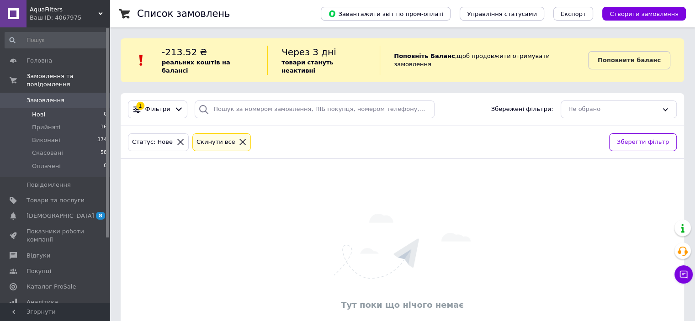
click at [52, 123] on span "Прийняті" at bounding box center [46, 127] width 28 height 8
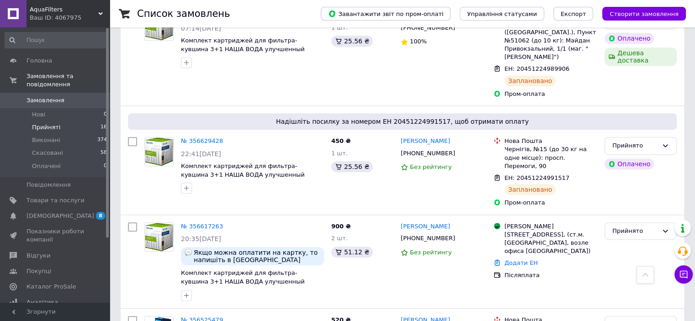
scroll to position [508, 0]
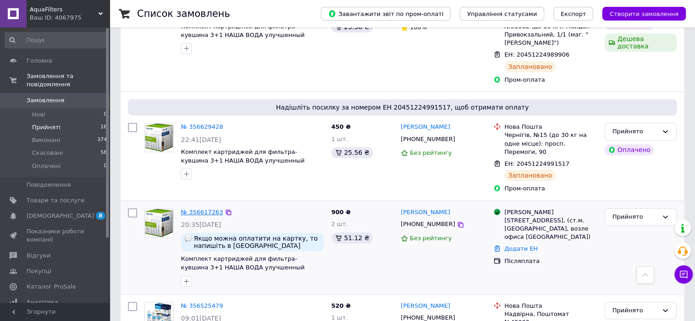
click at [202, 209] on link "№ 356617263" at bounding box center [202, 212] width 42 height 7
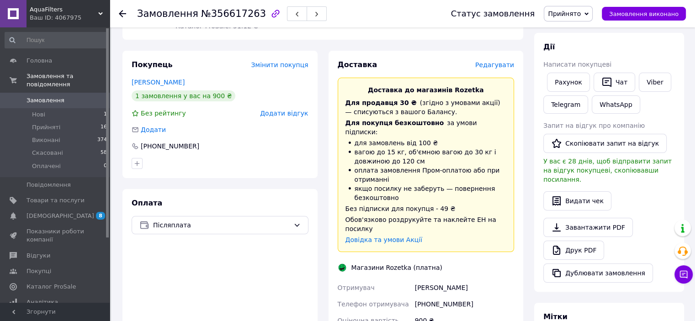
scroll to position [273, 0]
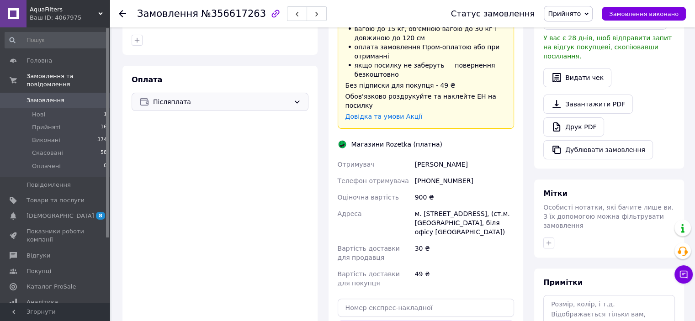
click at [304, 99] on div "Післяплата" at bounding box center [220, 102] width 177 height 18
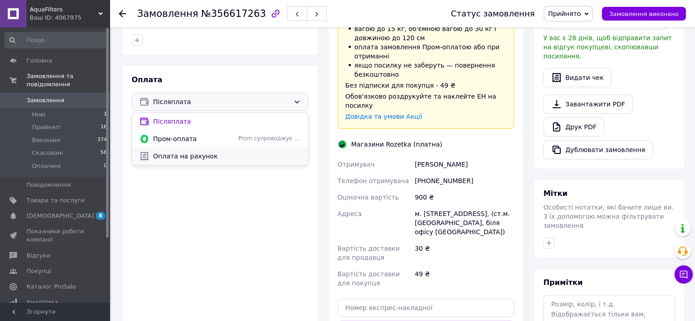
click at [198, 154] on span "Оплата на рахунок" at bounding box center [227, 156] width 148 height 9
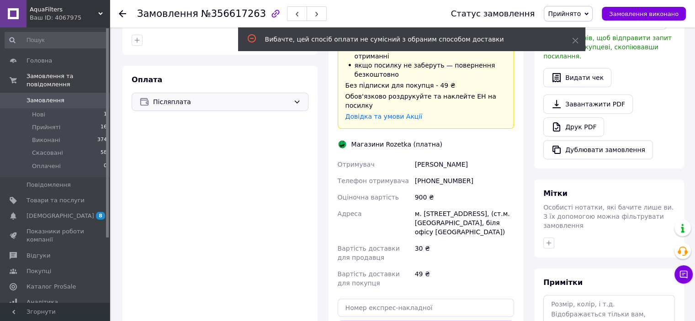
click at [285, 106] on span "Післяплата" at bounding box center [221, 102] width 137 height 10
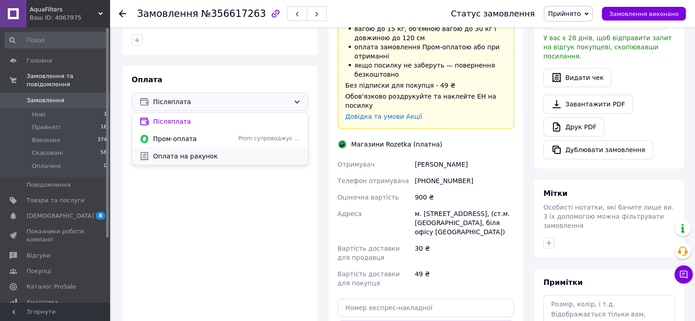
click at [160, 159] on span "Оплата на рахунок" at bounding box center [227, 156] width 148 height 9
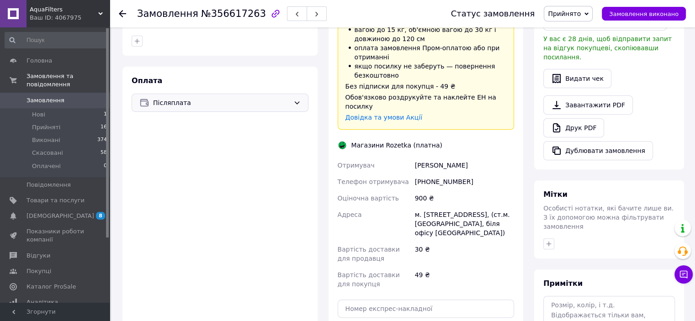
scroll to position [274, 0]
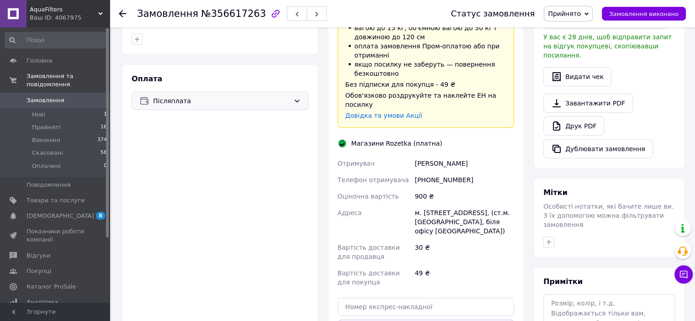
click at [296, 95] on div "Післяплата" at bounding box center [220, 101] width 177 height 18
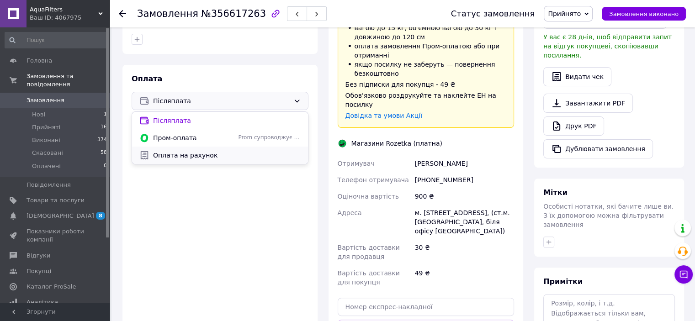
click at [221, 155] on span "Оплата на рахунок" at bounding box center [227, 155] width 148 height 9
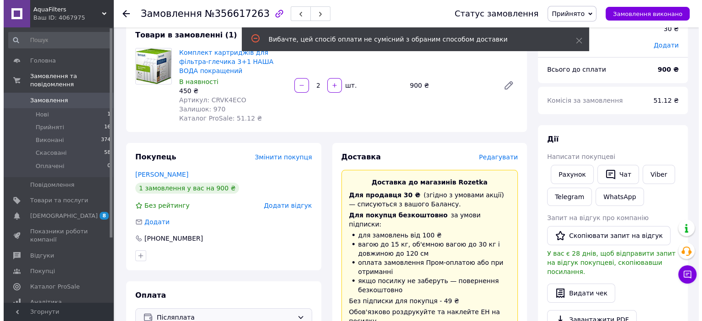
scroll to position [53, 0]
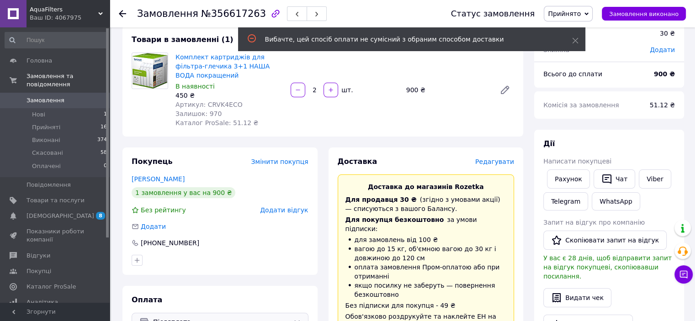
click at [507, 162] on span "Редагувати" at bounding box center [494, 161] width 39 height 7
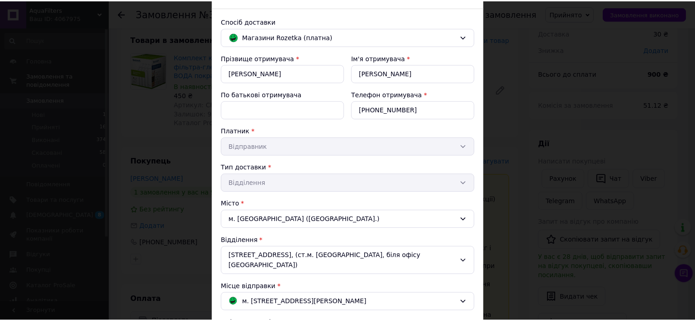
scroll to position [0, 0]
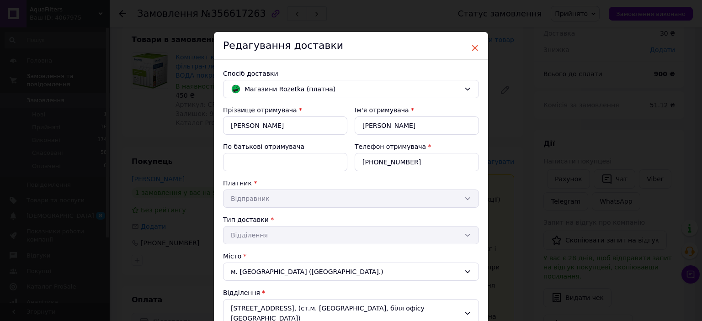
click at [471, 45] on span "×" at bounding box center [475, 48] width 8 height 16
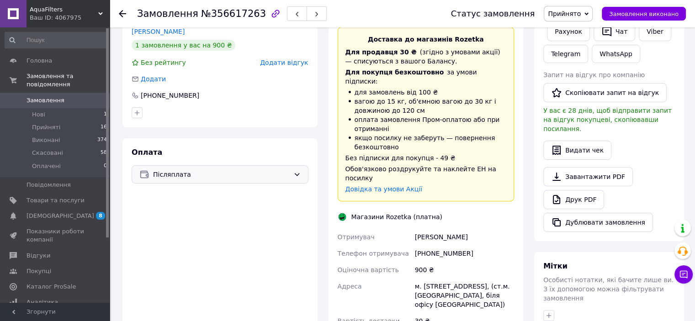
scroll to position [203, 0]
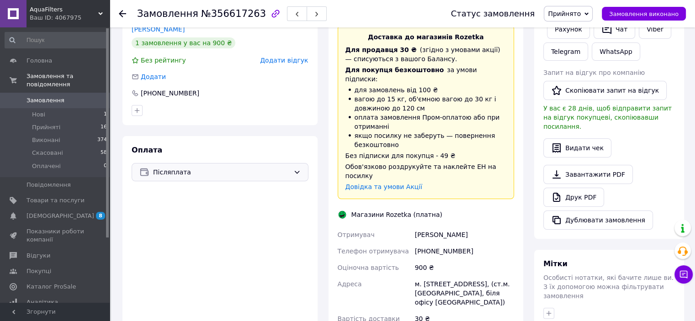
click at [293, 179] on div "Післяплата" at bounding box center [220, 172] width 177 height 18
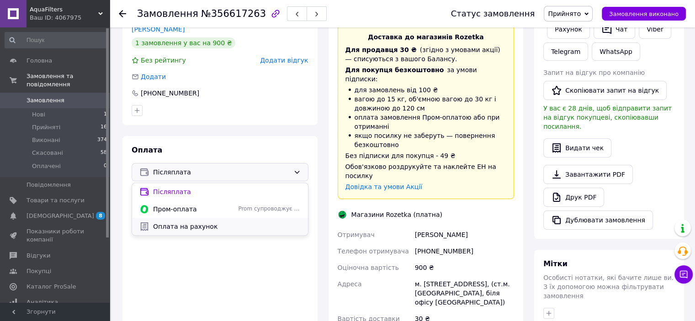
click at [187, 226] on span "Оплата на рахунок" at bounding box center [227, 226] width 148 height 9
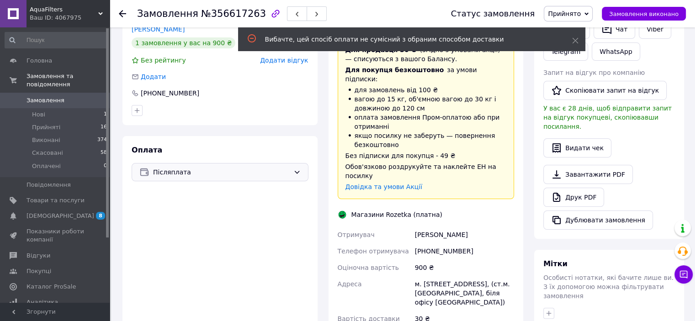
click at [384, 40] on div "Вибачте, цей спосіб оплати не сумісний з обраним способом доставки" at bounding box center [407, 39] width 284 height 9
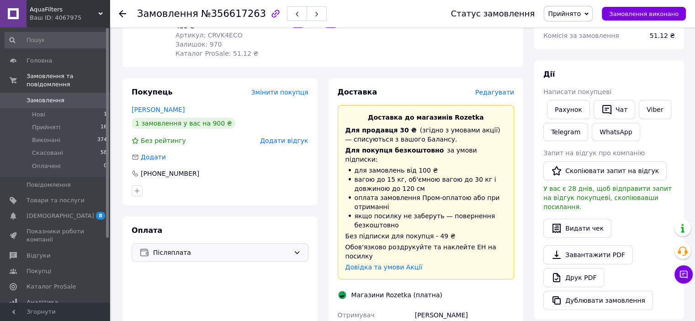
scroll to position [0, 0]
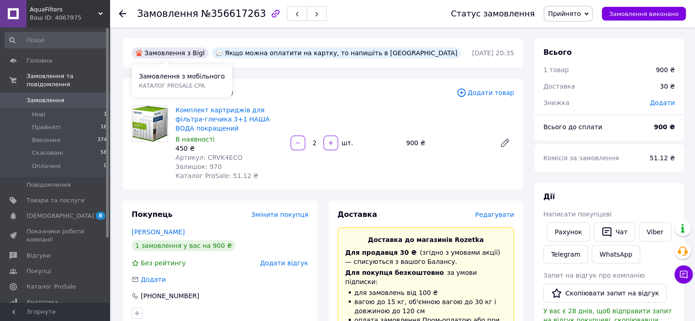
click at [181, 55] on div "Замовлення з Bigl" at bounding box center [170, 53] width 77 height 11
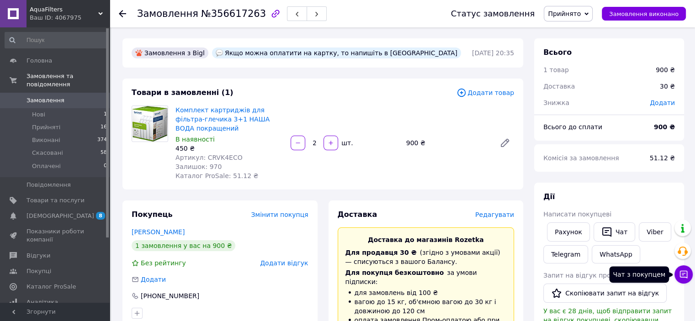
click at [689, 270] on button "Чат з покупцем" at bounding box center [684, 275] width 18 height 18
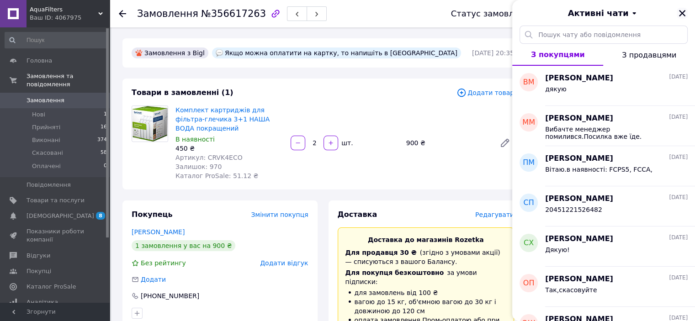
click at [681, 16] on icon "Закрити" at bounding box center [682, 13] width 8 height 8
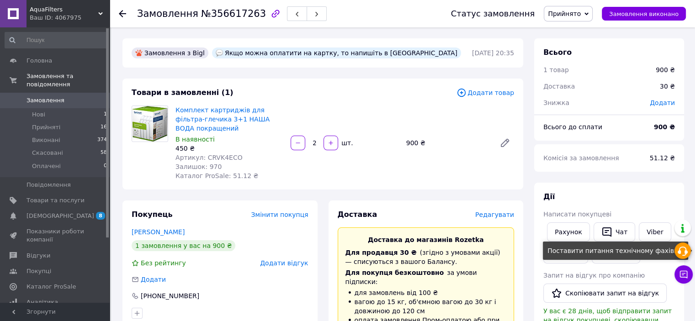
click at [680, 252] on use at bounding box center [683, 251] width 10 height 9
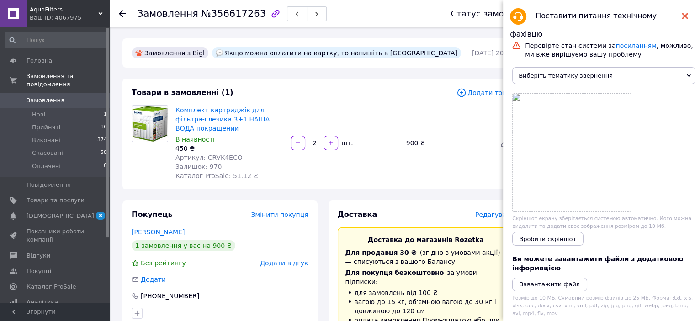
click at [682, 21] on div at bounding box center [685, 16] width 6 height 18
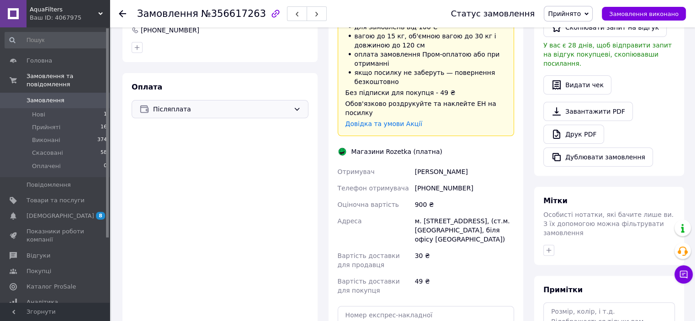
scroll to position [267, 0]
click at [683, 274] on icon at bounding box center [683, 274] width 9 height 9
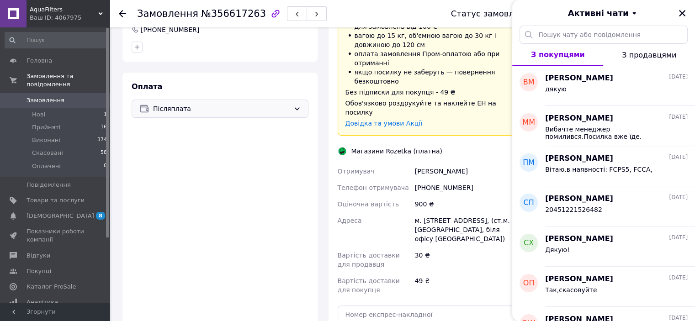
click at [654, 55] on span "З продавцями" at bounding box center [649, 55] width 54 height 9
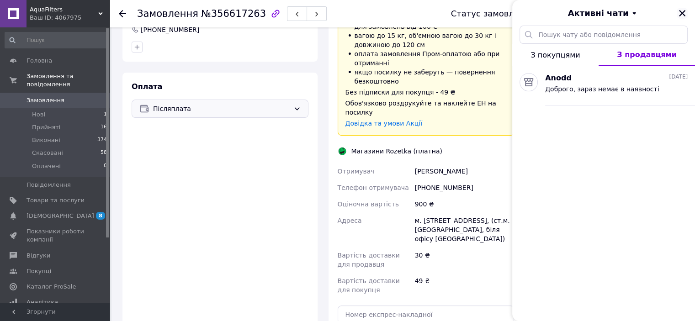
click at [685, 13] on icon "Закрити" at bounding box center [682, 13] width 8 height 8
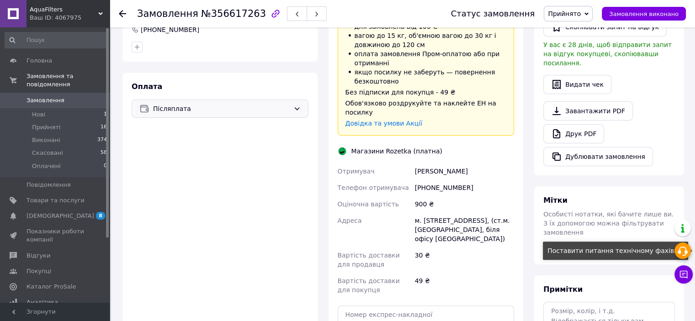
click at [682, 252] on icon at bounding box center [683, 251] width 11 height 11
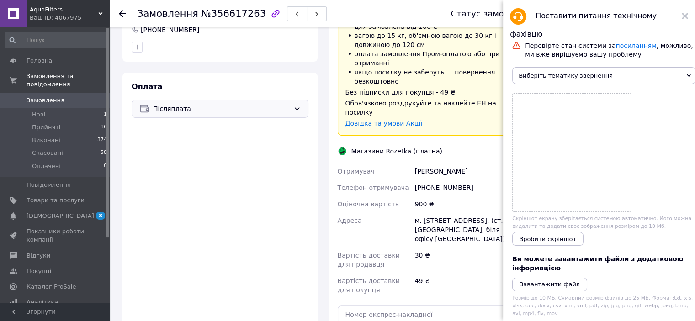
scroll to position [81, 0]
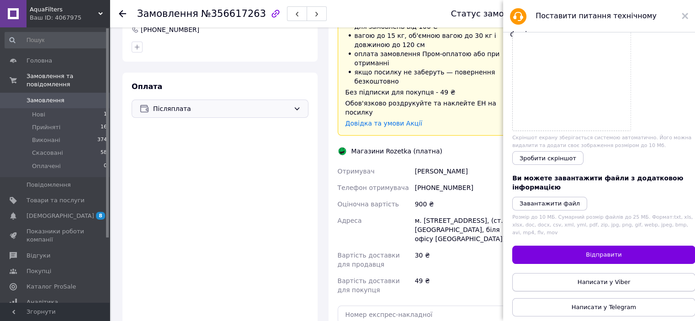
click at [598, 281] on span "Написати у Viber" at bounding box center [604, 282] width 53 height 7
click at [175, 111] on span "Післяплата" at bounding box center [221, 109] width 137 height 10
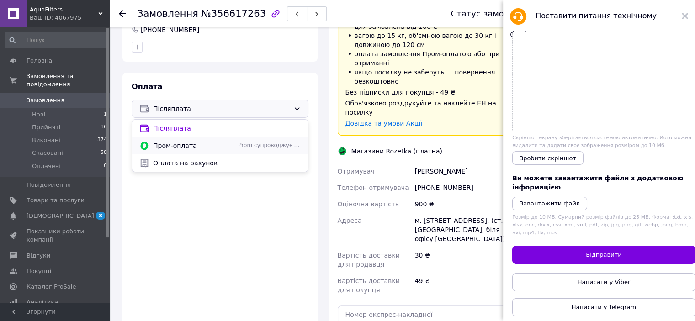
click at [198, 139] on div "Пром-оплата Prom супроводжує покупку" at bounding box center [220, 145] width 176 height 17
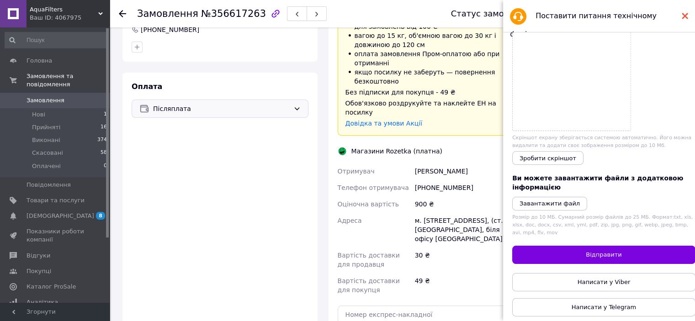
click at [688, 15] on icon at bounding box center [685, 16] width 6 height 6
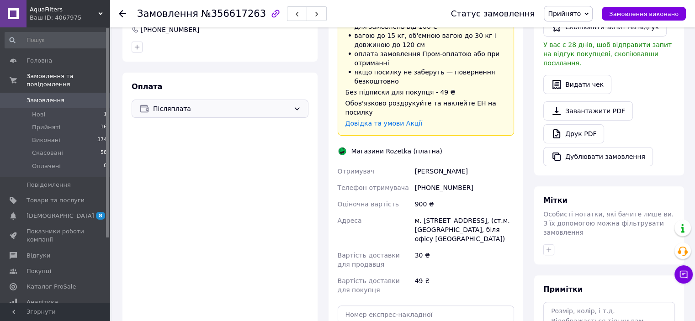
click at [286, 105] on span "Післяплата" at bounding box center [221, 109] width 137 height 10
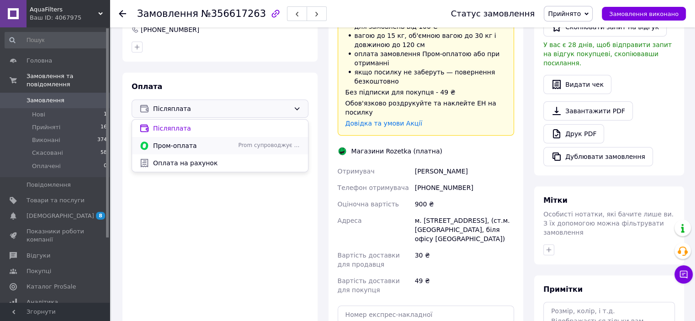
click at [281, 142] on span "Prom супроводжує покупку" at bounding box center [269, 146] width 62 height 8
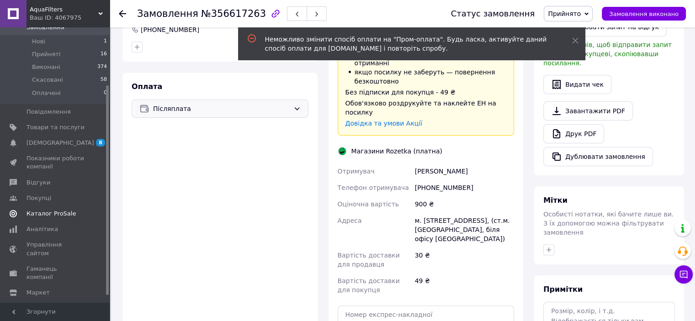
scroll to position [76, 0]
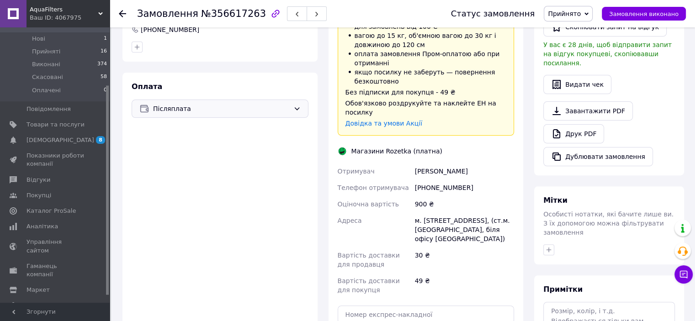
click at [76, 17] on div "Ваш ID: 4067975" at bounding box center [70, 18] width 80 height 8
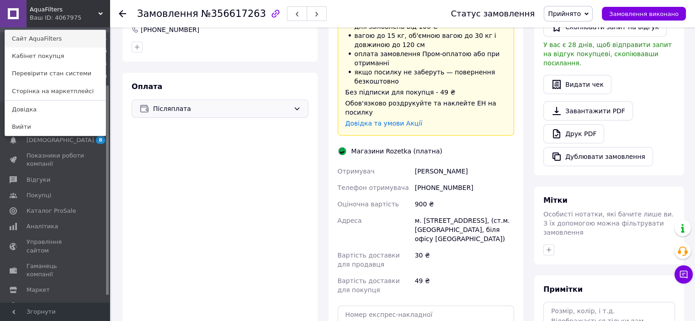
click at [59, 42] on link "Сайт AquaFilters" at bounding box center [55, 38] width 101 height 17
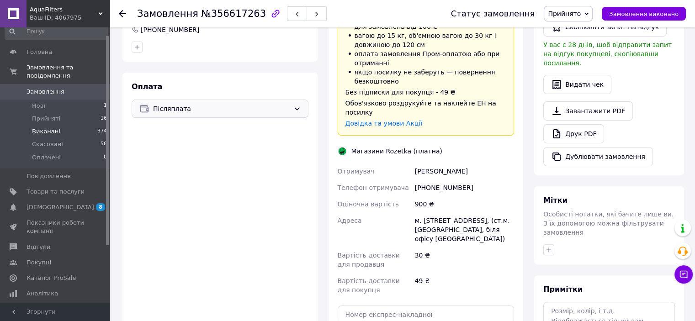
scroll to position [7, 0]
click at [48, 101] on li "Нові 1" at bounding box center [56, 107] width 112 height 13
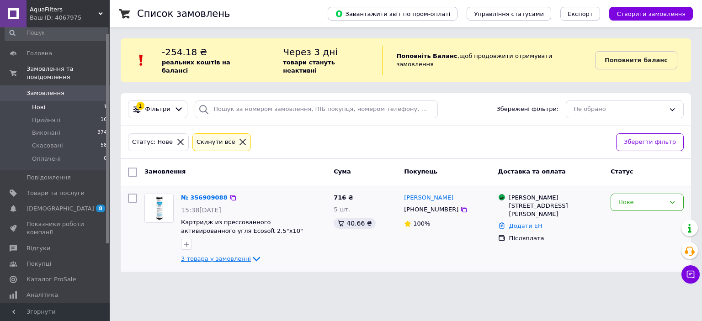
click at [251, 254] on icon at bounding box center [256, 259] width 11 height 11
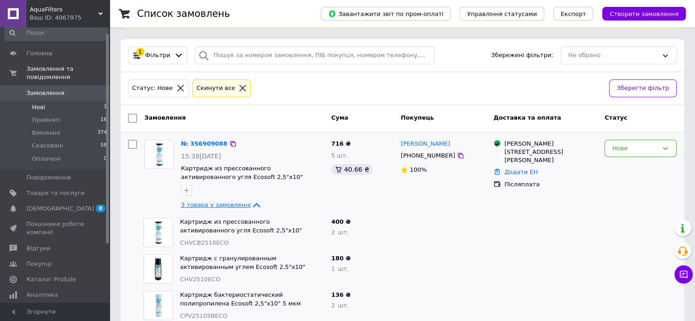
scroll to position [63, 0]
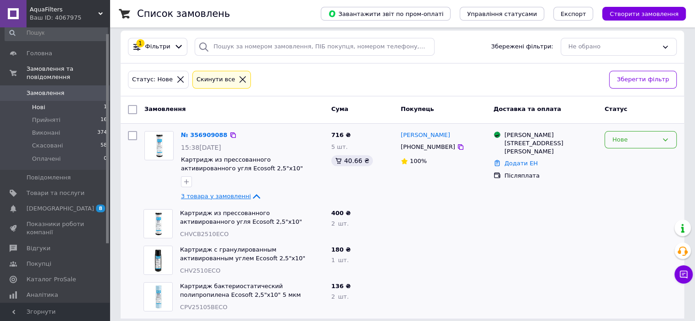
click at [617, 135] on div "Нове" at bounding box center [636, 140] width 46 height 10
click at [625, 150] on li "Прийнято" at bounding box center [640, 158] width 71 height 17
